Goal: Task Accomplishment & Management: Use online tool/utility

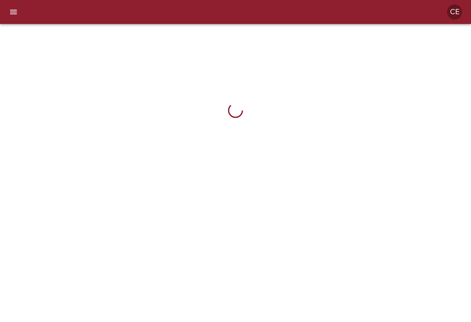
click at [14, 9] on icon "menu" at bounding box center [13, 11] width 9 height 9
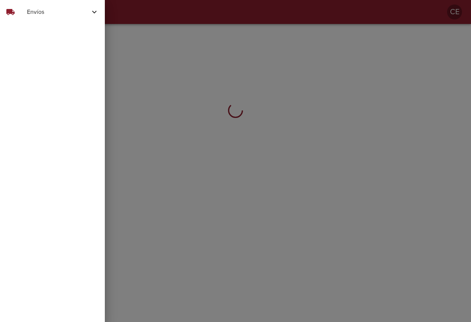
click at [30, 15] on span "Envíos" at bounding box center [58, 11] width 63 height 9
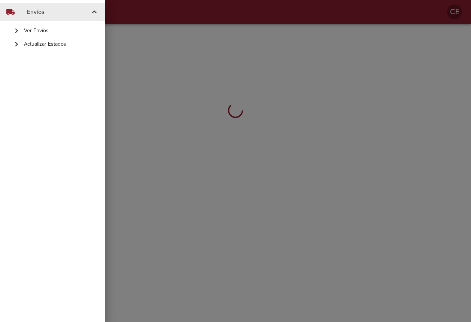
click at [45, 42] on span "Actualizar Estados" at bounding box center [61, 43] width 75 height 7
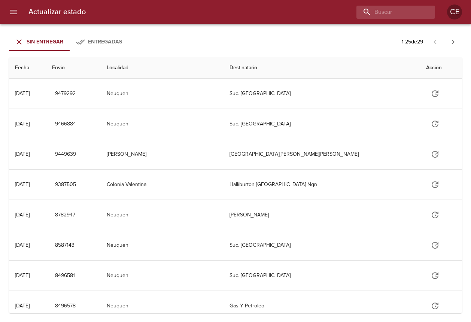
click at [18, 15] on button "menu" at bounding box center [13, 12] width 18 height 18
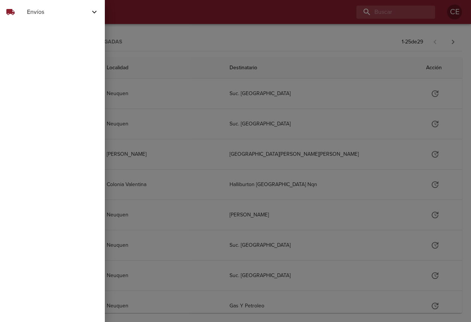
click at [21, 15] on div "local_shipping" at bounding box center [16, 11] width 21 height 9
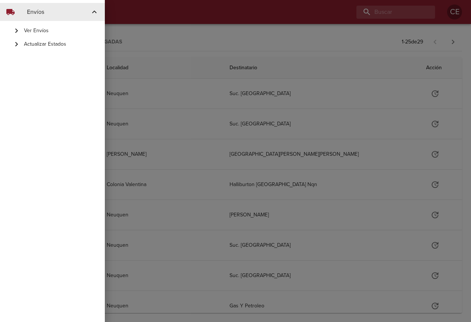
click at [31, 45] on span "Actualizar Estados" at bounding box center [61, 43] width 75 height 7
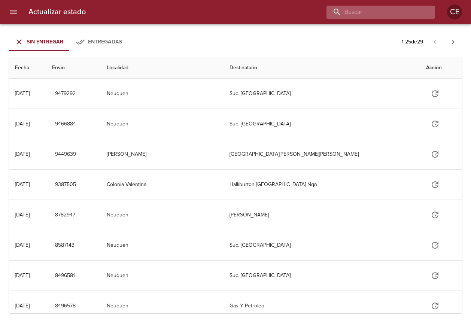
click at [382, 12] on input "buscar" at bounding box center [374, 12] width 96 height 13
click at [102, 42] on span "Entregadas" at bounding box center [105, 42] width 34 height 6
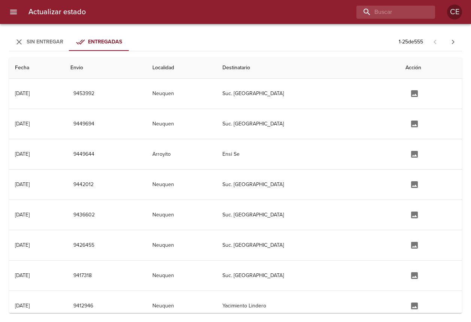
click at [41, 43] on span "Sin Entregar" at bounding box center [45, 42] width 37 height 6
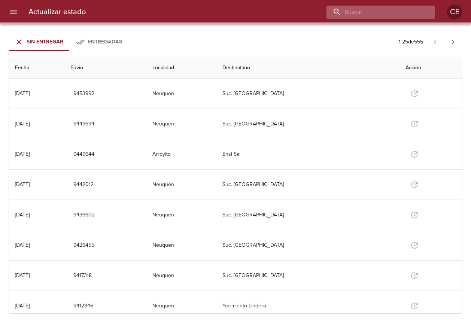
click at [379, 12] on input "buscar" at bounding box center [374, 12] width 96 height 13
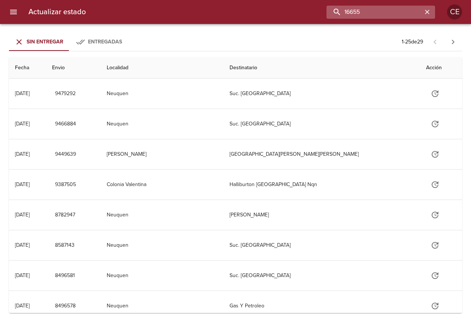
type input "16655"
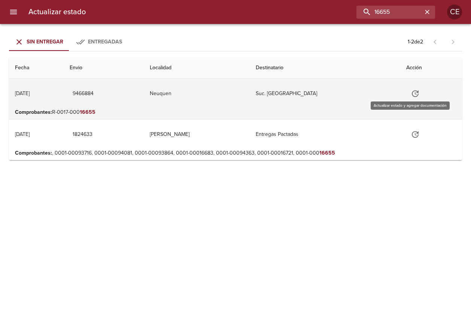
click at [410, 95] on icon "Tabla de envíos del cliente" at bounding box center [414, 93] width 9 height 9
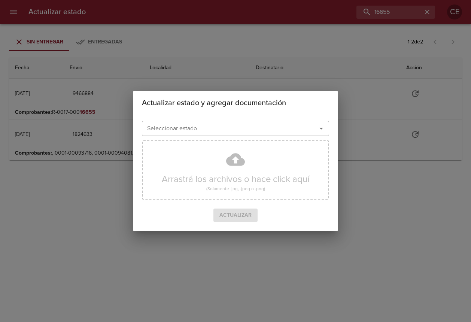
click at [259, 132] on input "Seleccionar estado" at bounding box center [224, 128] width 160 height 10
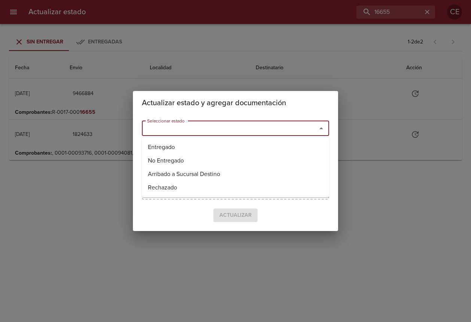
click at [212, 143] on li "Entregado" at bounding box center [235, 146] width 187 height 13
type input "Entregado"
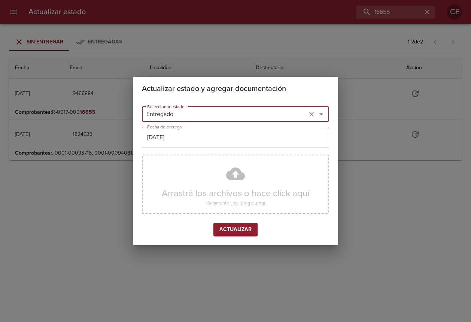
click at [220, 140] on input "[DATE]" at bounding box center [235, 137] width 187 height 21
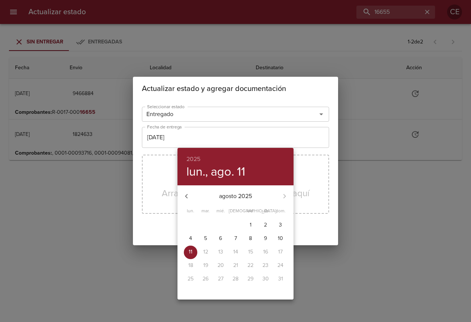
click at [220, 140] on div at bounding box center [235, 161] width 471 height 322
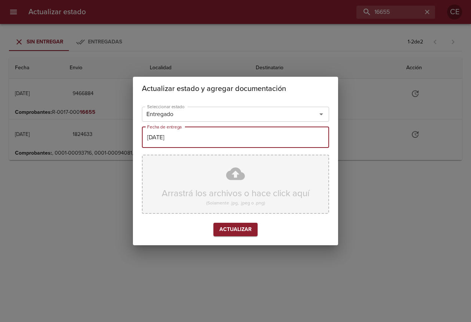
click at [210, 184] on div "Arrastrá los archivos o hace click aquí (Solamente .jpg, .jpeg o .png)" at bounding box center [235, 184] width 187 height 59
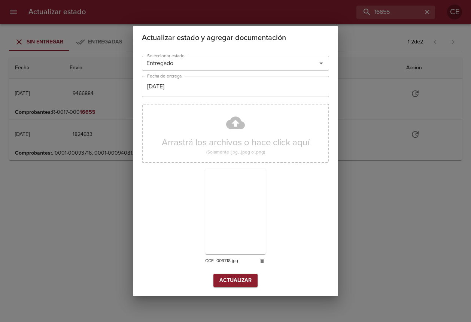
click at [240, 280] on span "Actualizar" at bounding box center [235, 280] width 32 height 9
